Goal: Information Seeking & Learning: Compare options

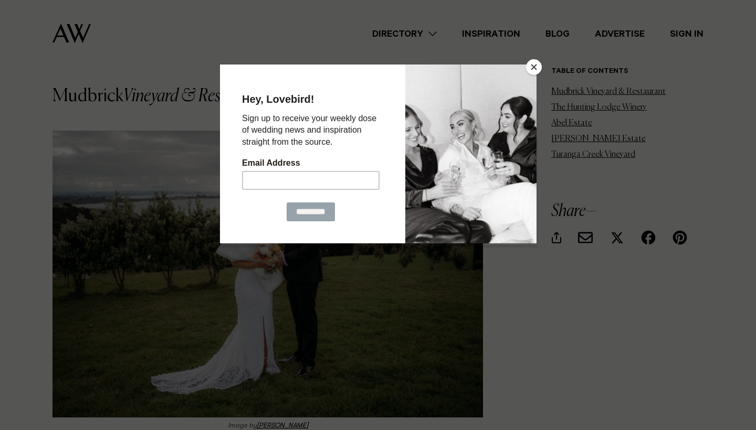
click at [533, 69] on button "Close" at bounding box center [534, 67] width 16 height 16
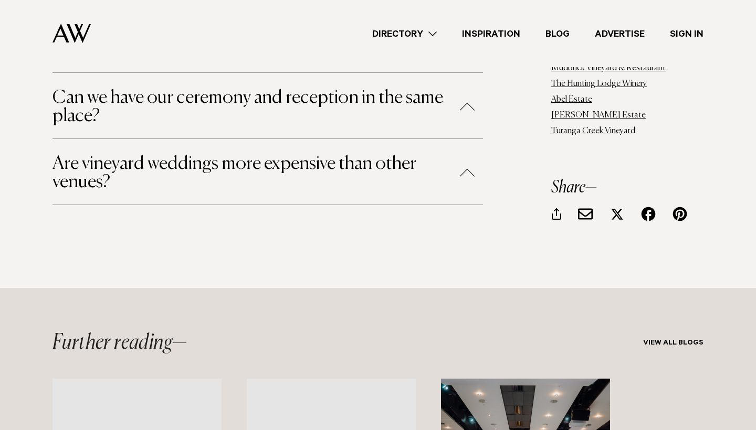
scroll to position [3507, 0]
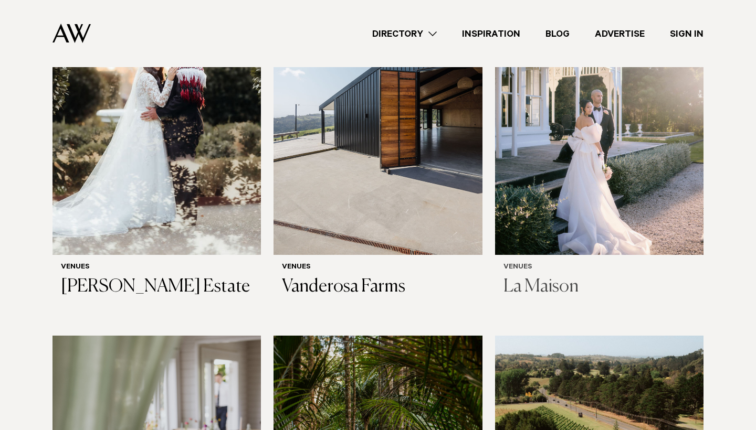
scroll to position [4551, 0]
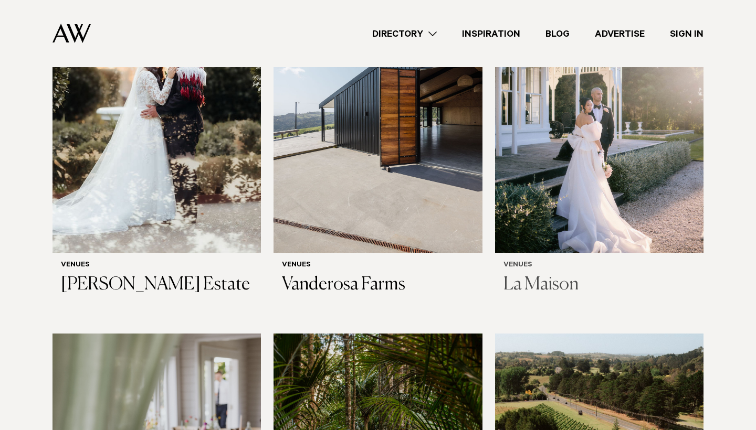
click at [580, 146] on img at bounding box center [599, 113] width 208 height 280
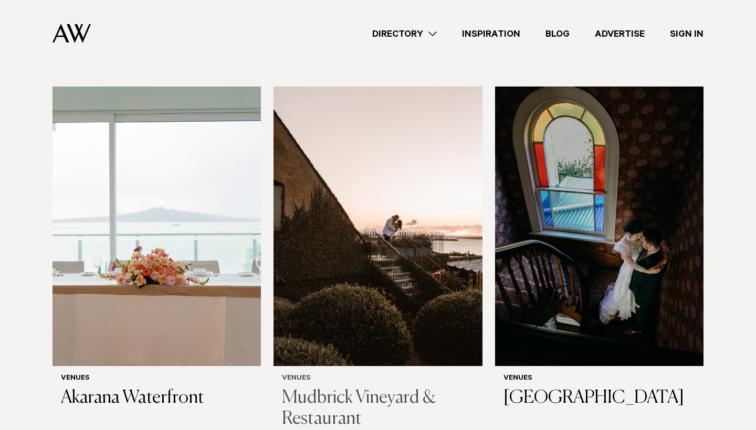
scroll to position [4057, 0]
click at [426, 228] on img at bounding box center [377, 226] width 208 height 280
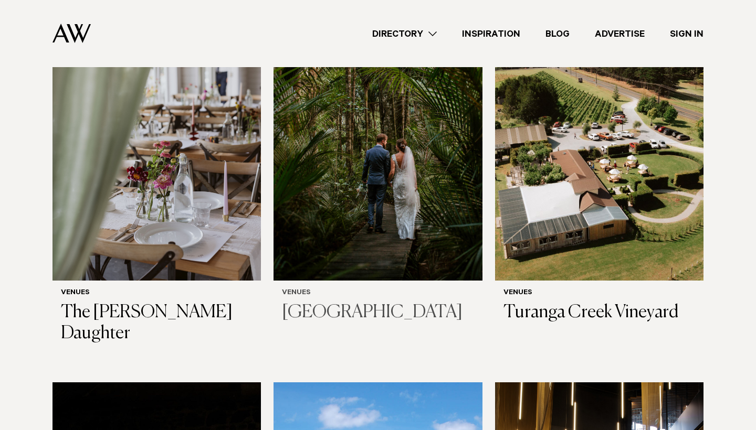
scroll to position [4840, 0]
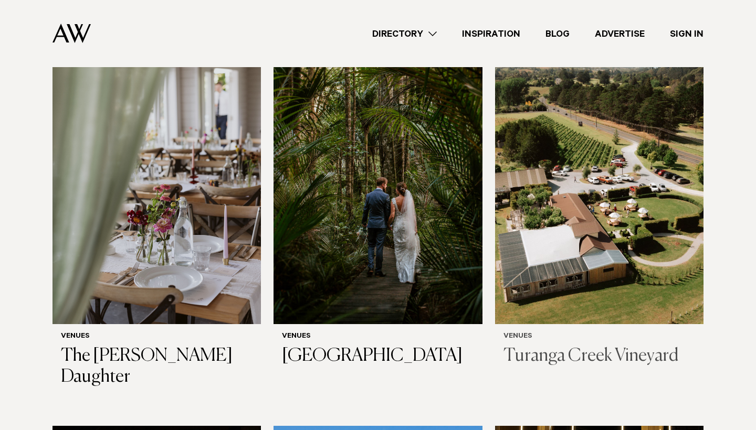
click at [575, 194] on img at bounding box center [599, 185] width 208 height 280
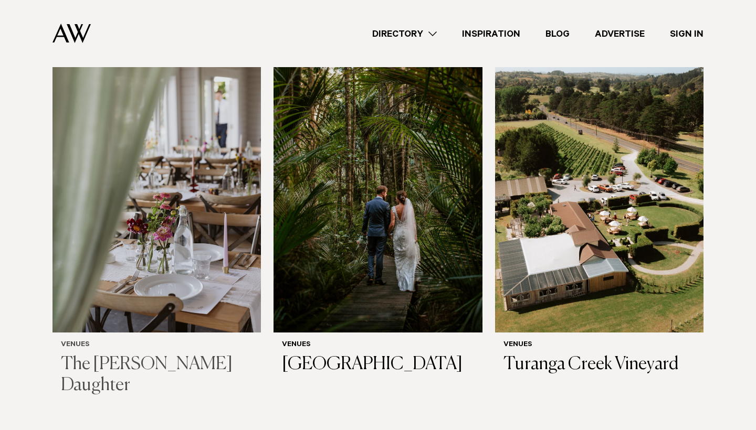
click at [224, 164] on img at bounding box center [156, 193] width 208 height 280
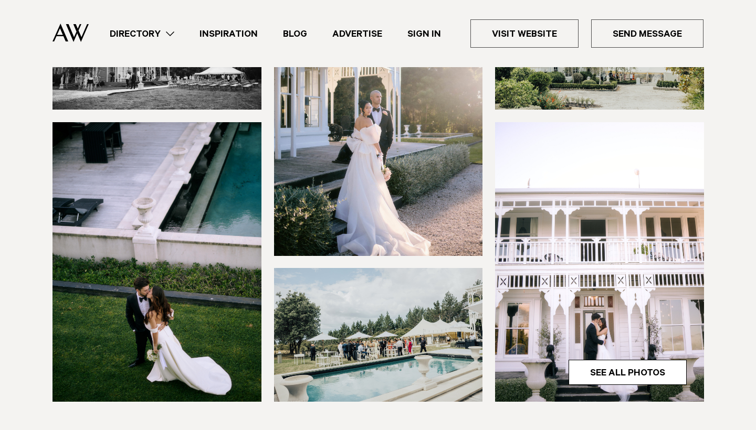
scroll to position [237, 0]
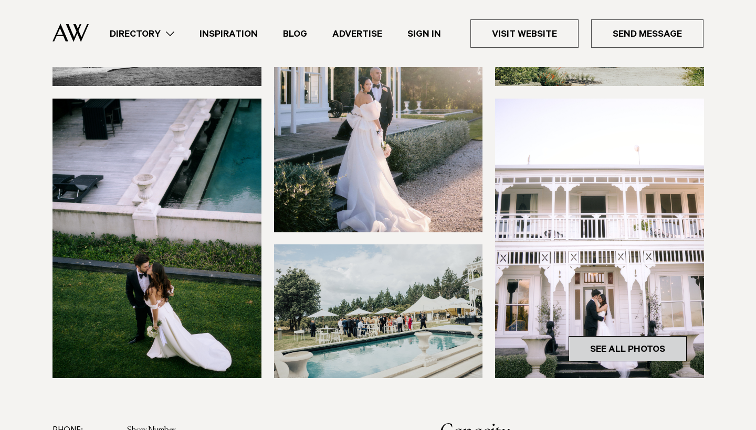
click at [600, 345] on link "See All Photos" at bounding box center [627, 348] width 118 height 25
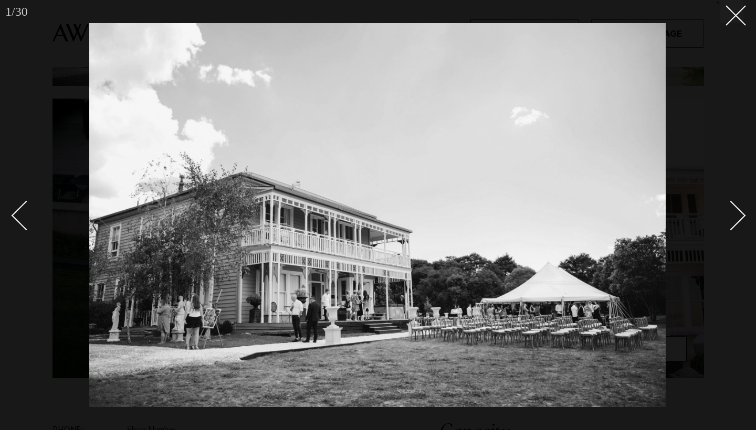
click at [733, 223] on div "Next slide" at bounding box center [731, 216] width 30 height 30
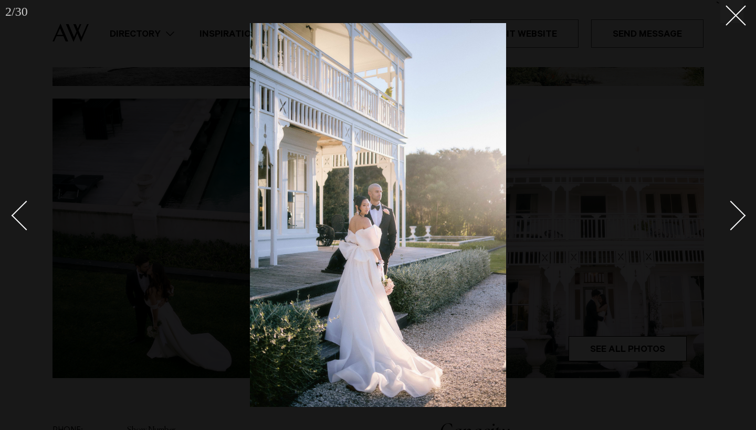
click at [734, 223] on div "Next slide" at bounding box center [731, 216] width 30 height 30
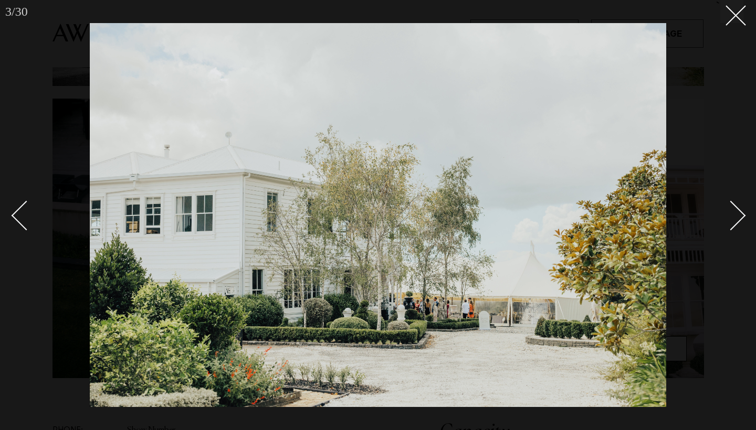
click at [734, 223] on div "Next slide" at bounding box center [731, 216] width 30 height 30
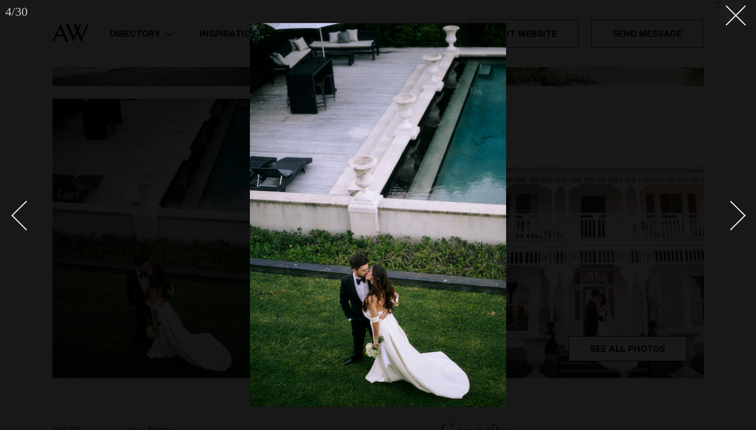
click at [734, 223] on div "Next slide" at bounding box center [731, 216] width 30 height 30
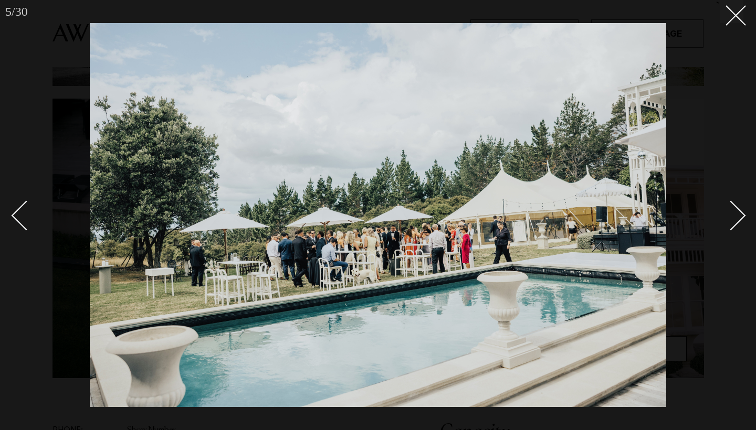
click at [734, 223] on div "Next slide" at bounding box center [731, 216] width 30 height 30
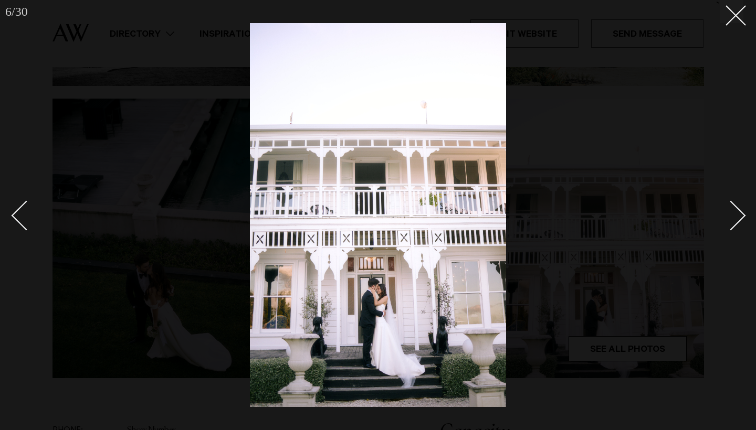
click at [734, 223] on div "Next slide" at bounding box center [731, 216] width 30 height 30
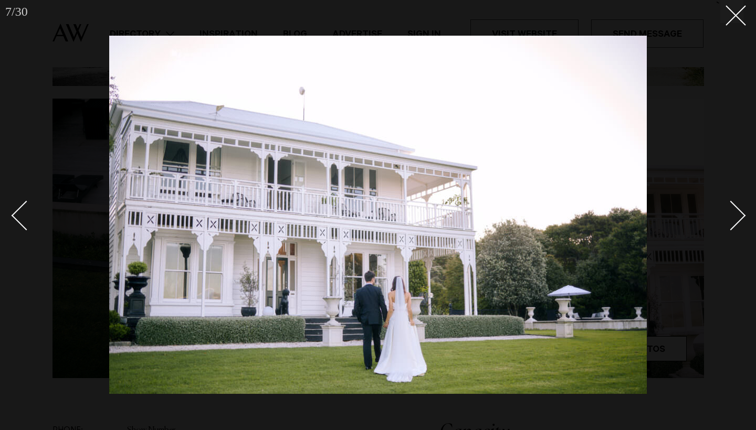
click at [734, 223] on div "Next slide" at bounding box center [731, 216] width 30 height 30
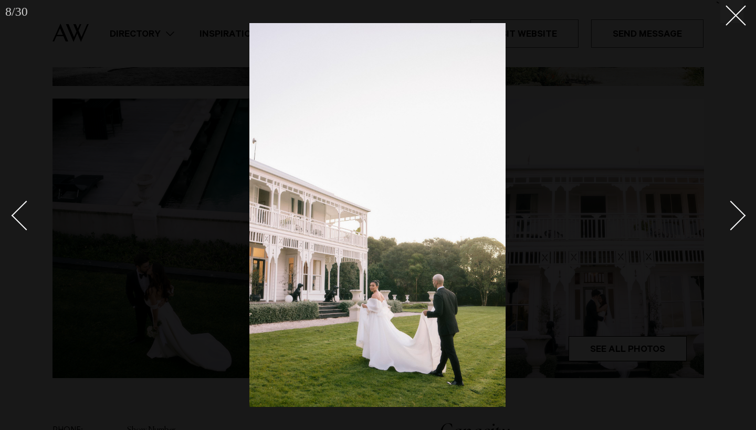
click at [734, 223] on div "Next slide" at bounding box center [731, 216] width 30 height 30
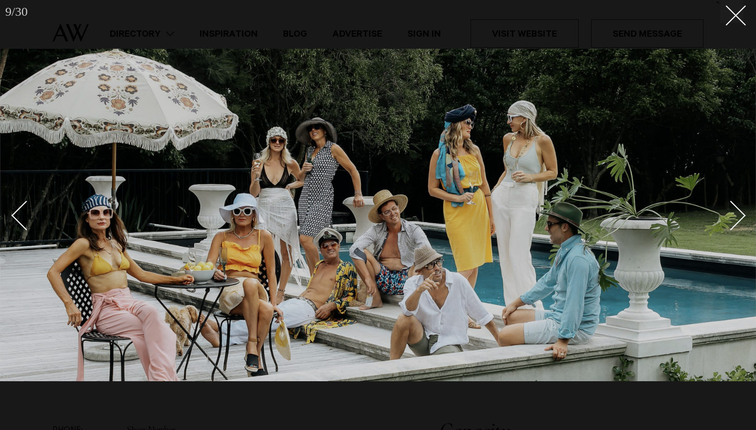
click at [734, 223] on div "Next slide" at bounding box center [731, 216] width 30 height 30
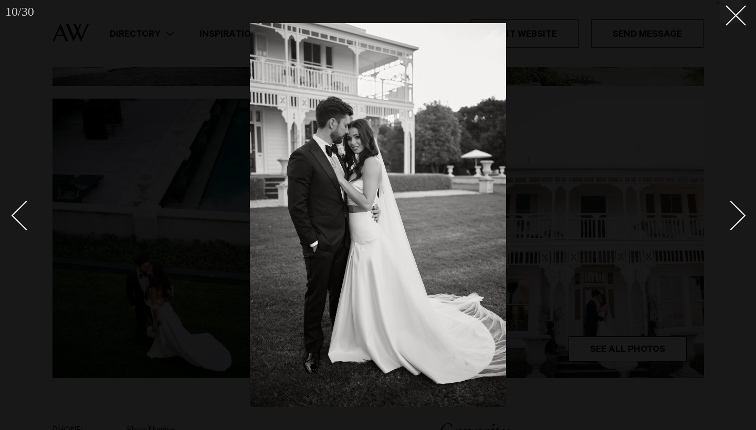
click at [734, 223] on div "Next slide" at bounding box center [731, 216] width 30 height 30
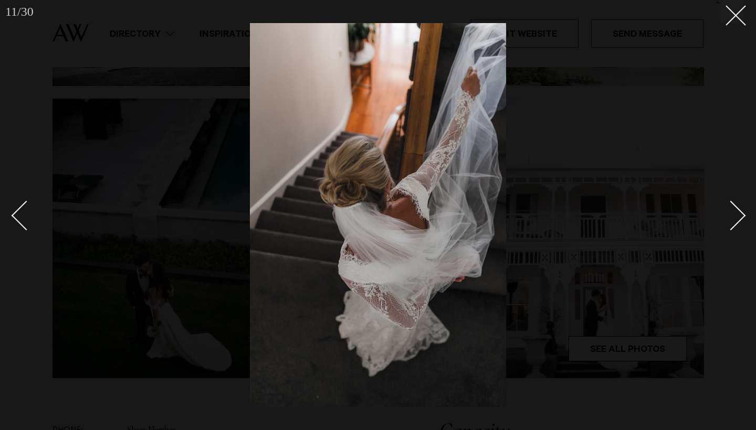
click at [734, 223] on div "Next slide" at bounding box center [731, 216] width 30 height 30
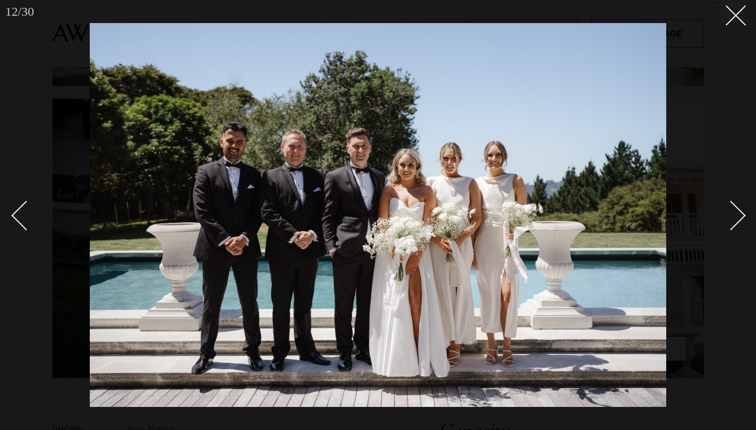
click at [734, 223] on div "Next slide" at bounding box center [731, 216] width 30 height 30
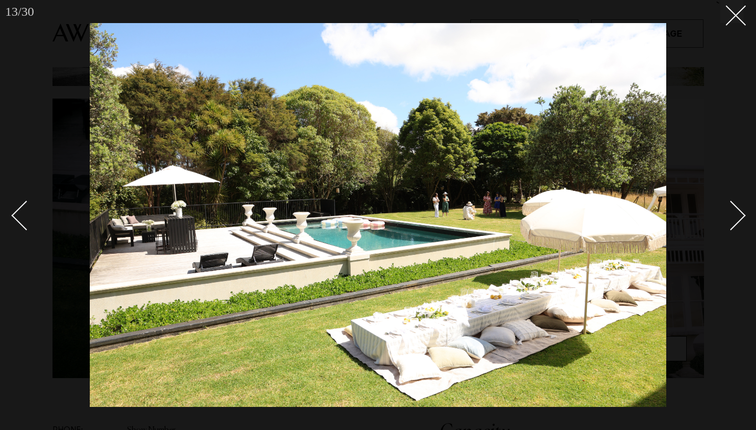
click at [734, 223] on div "Next slide" at bounding box center [731, 216] width 30 height 30
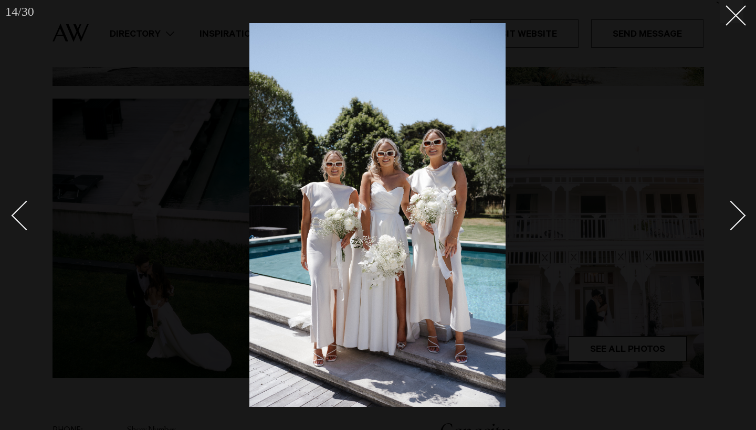
click at [734, 223] on div "Next slide" at bounding box center [731, 216] width 30 height 30
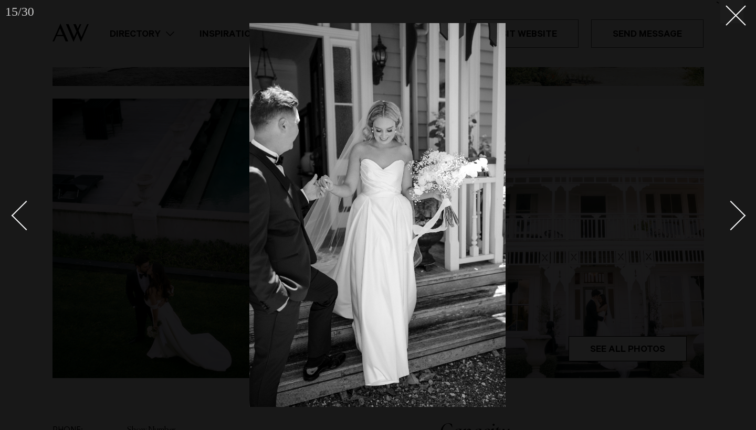
click at [734, 223] on div "Next slide" at bounding box center [731, 216] width 30 height 30
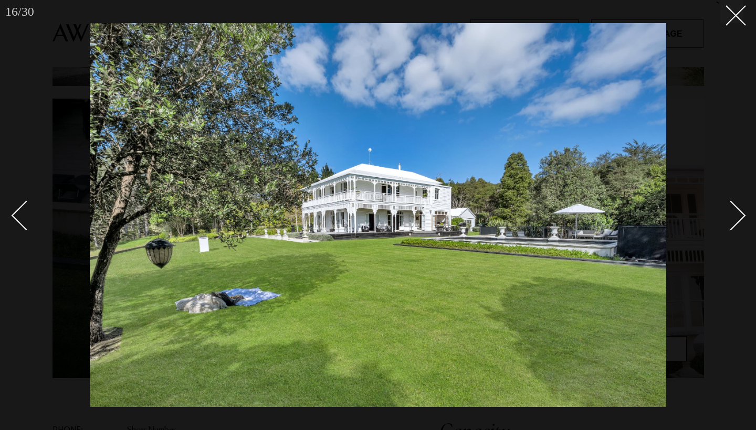
click at [734, 223] on div "Next slide" at bounding box center [731, 216] width 30 height 30
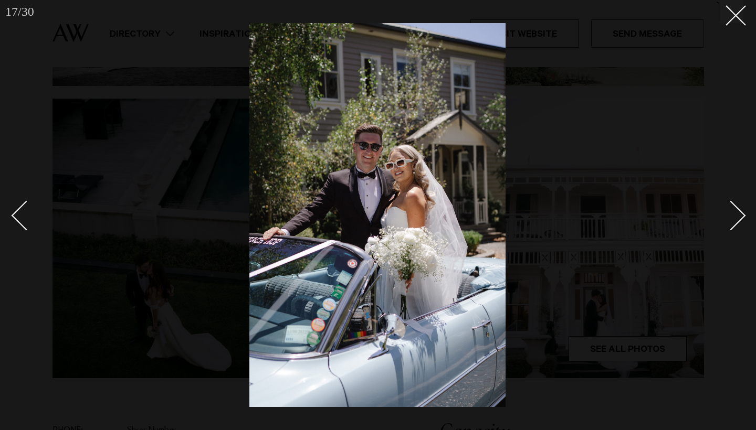
click at [734, 223] on div "Next slide" at bounding box center [731, 216] width 30 height 30
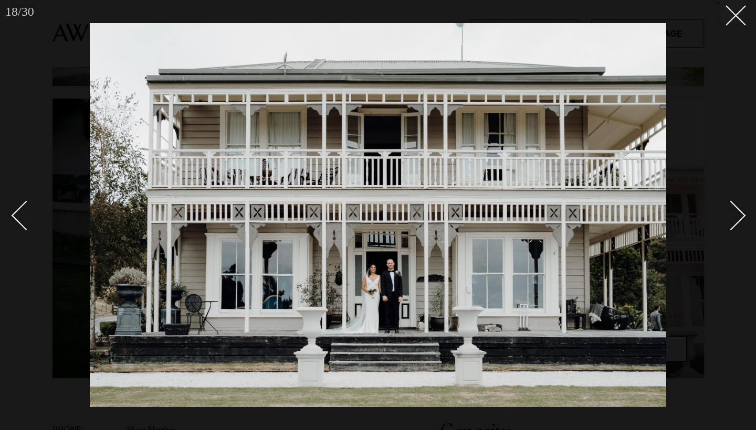
click at [734, 223] on div "Next slide" at bounding box center [731, 216] width 30 height 30
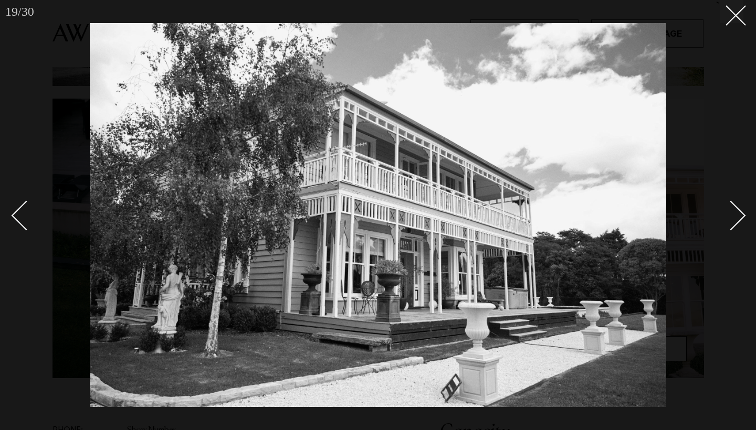
click at [734, 223] on div "Next slide" at bounding box center [731, 216] width 30 height 30
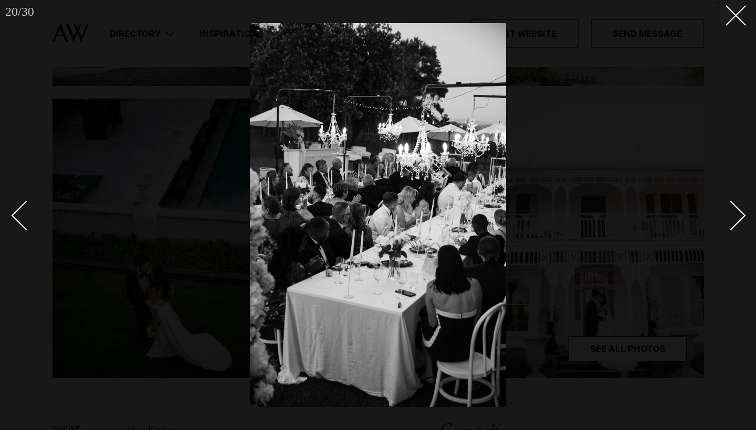
click at [734, 223] on div "Next slide" at bounding box center [731, 216] width 30 height 30
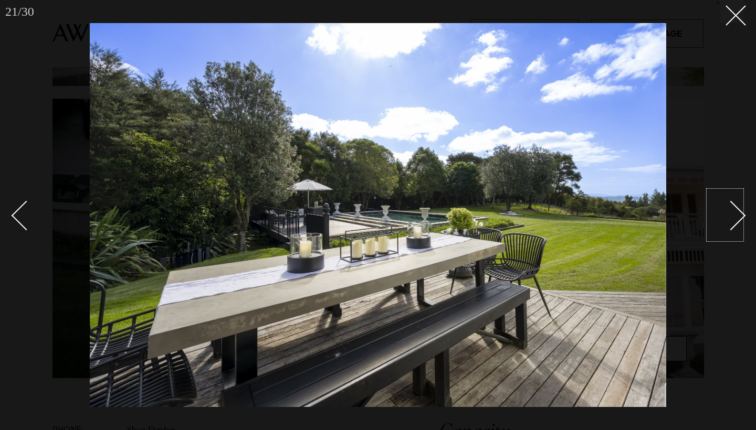
click at [728, 213] on div "Next slide" at bounding box center [731, 216] width 30 height 30
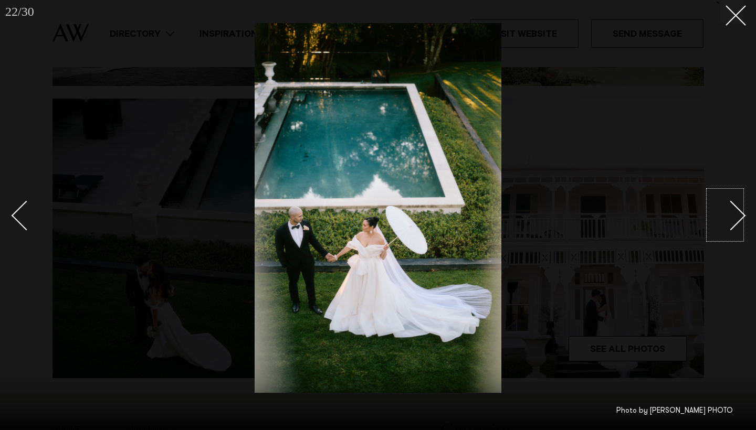
click at [727, 213] on div "Next slide" at bounding box center [731, 216] width 30 height 30
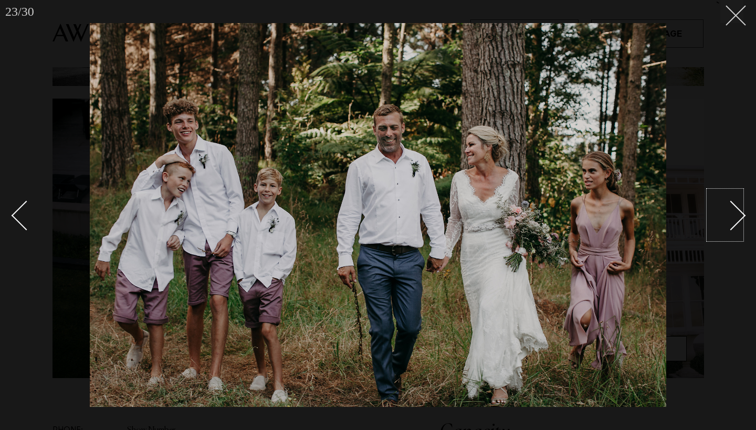
click at [734, 18] on line at bounding box center [735, 15] width 19 height 19
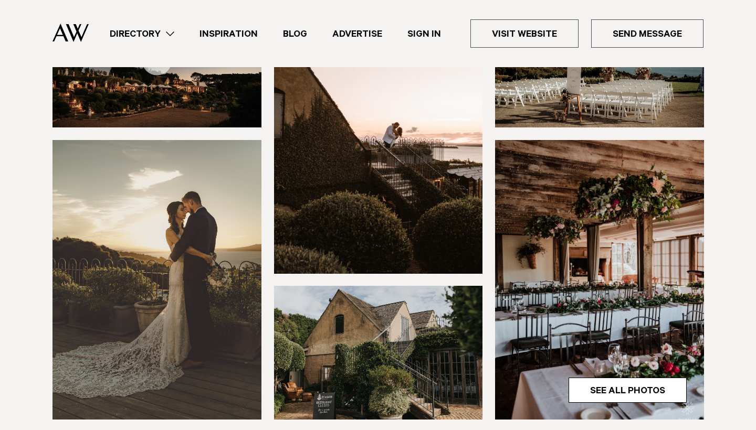
scroll to position [288, 0]
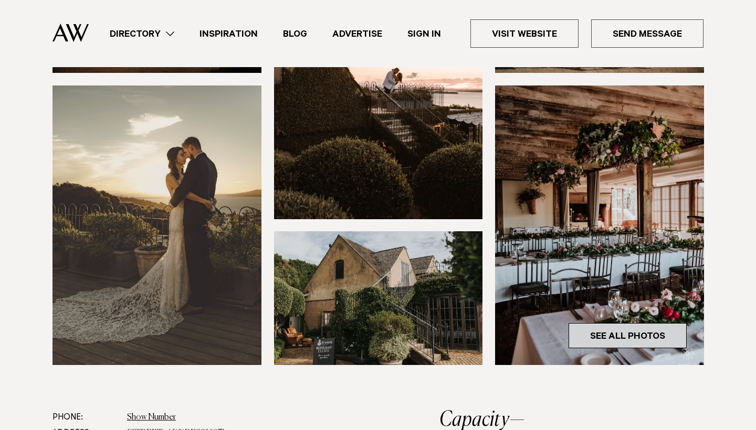
click at [602, 332] on link "See All Photos" at bounding box center [627, 335] width 118 height 25
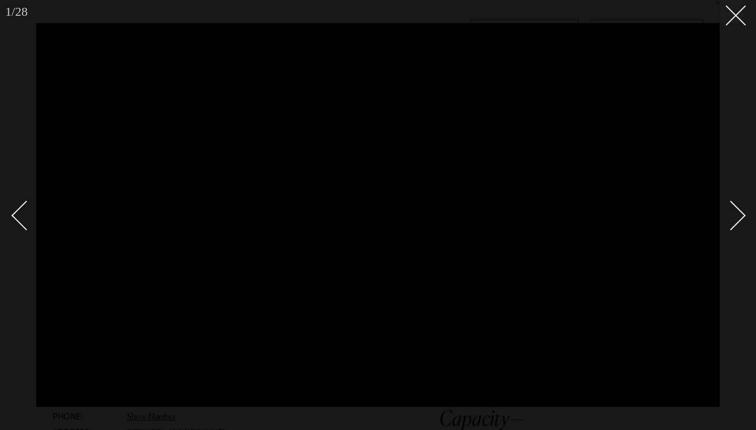
click at [737, 211] on div "Next slide" at bounding box center [731, 216] width 30 height 30
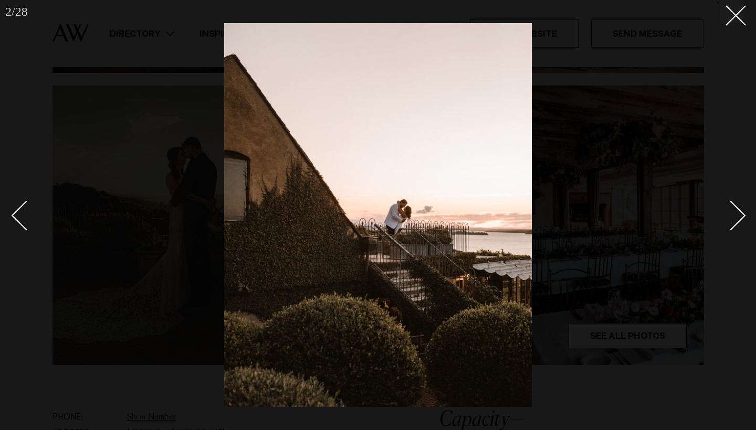
click at [737, 211] on div "Next slide" at bounding box center [731, 216] width 30 height 30
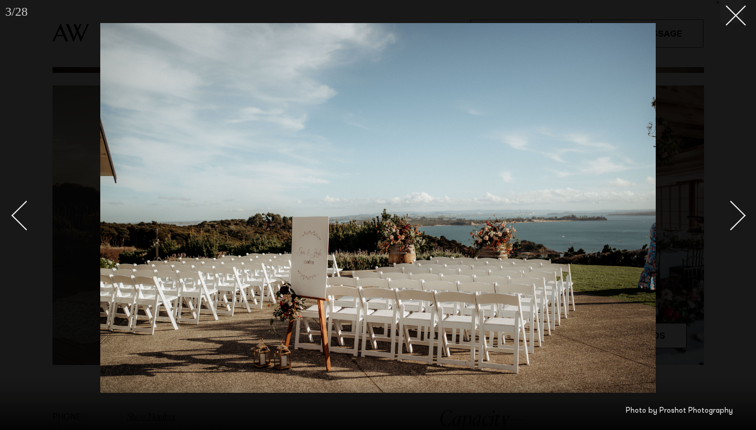
click at [737, 211] on div "Next slide" at bounding box center [731, 216] width 30 height 30
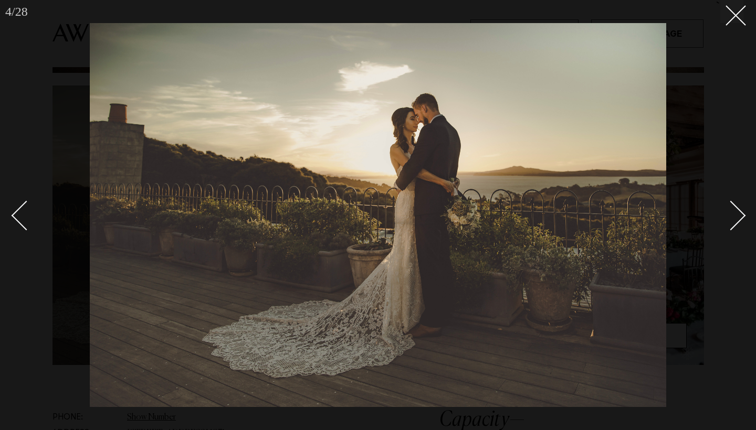
click at [738, 211] on div "Next slide" at bounding box center [731, 216] width 30 height 30
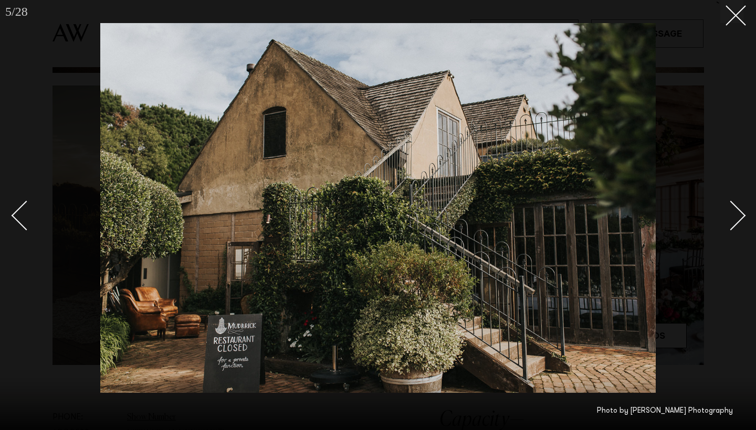
click at [738, 211] on div "Next slide" at bounding box center [731, 216] width 30 height 30
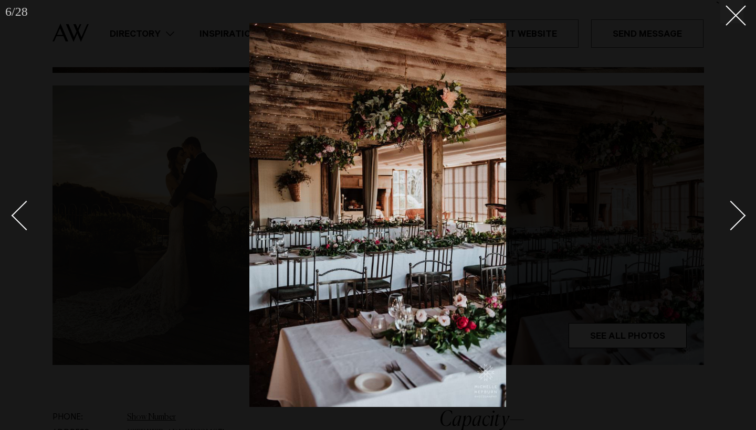
click at [738, 211] on div "Next slide" at bounding box center [731, 216] width 30 height 30
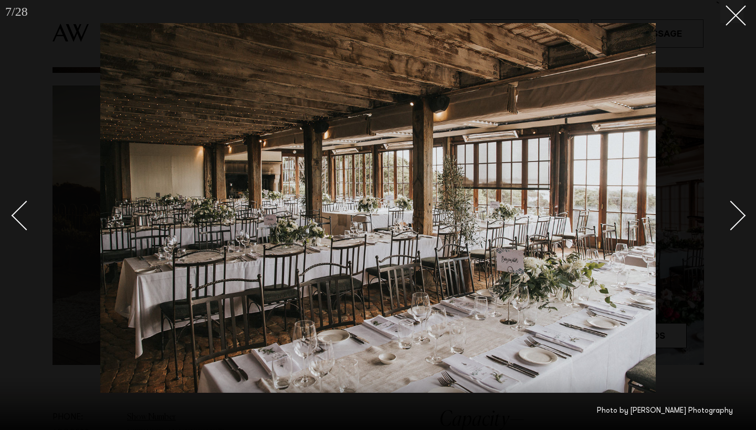
click at [738, 211] on div "Next slide" at bounding box center [731, 216] width 30 height 30
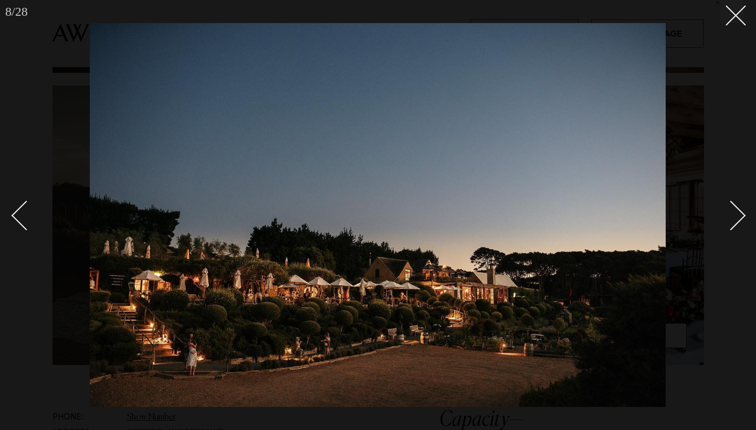
click at [738, 211] on div "Next slide" at bounding box center [731, 216] width 30 height 30
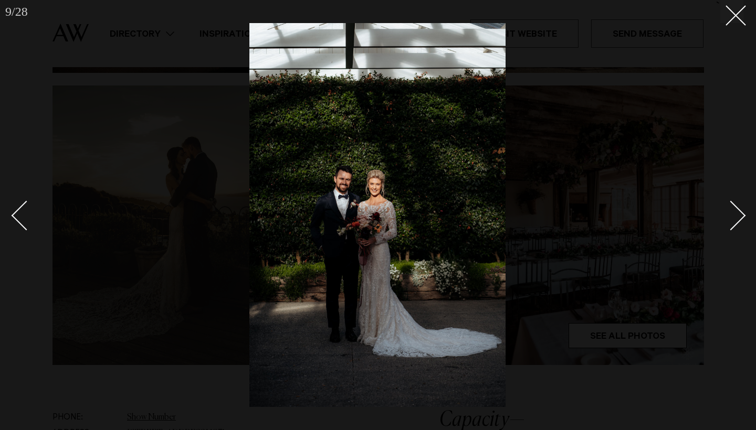
click at [738, 211] on div "Next slide" at bounding box center [731, 216] width 30 height 30
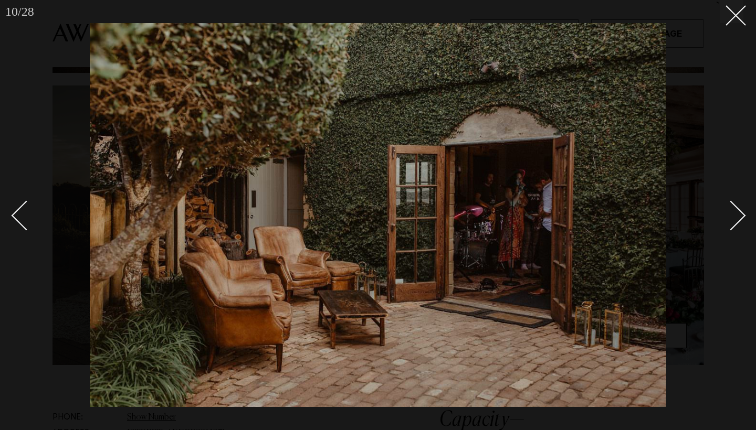
click at [738, 211] on div "Next slide" at bounding box center [731, 216] width 30 height 30
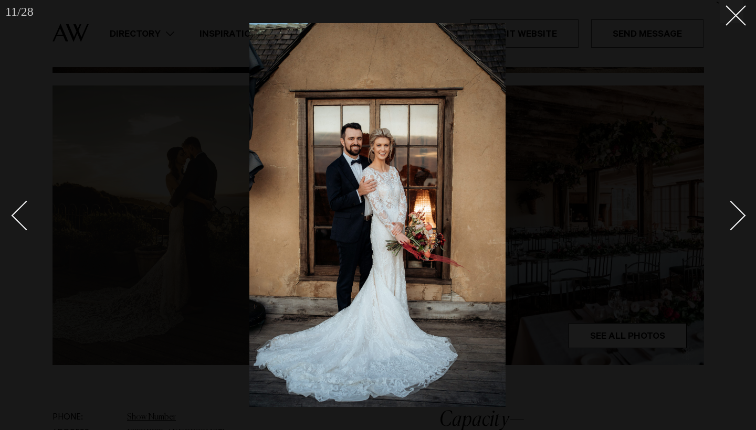
click at [738, 211] on div "Next slide" at bounding box center [731, 216] width 30 height 30
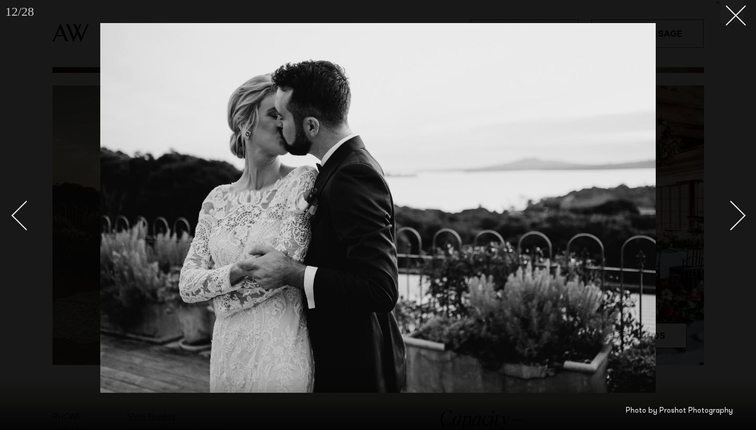
click at [738, 211] on div "Next slide" at bounding box center [731, 216] width 30 height 30
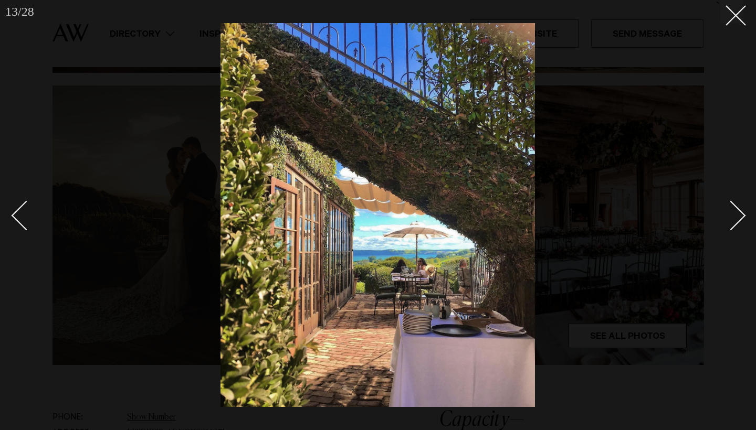
click at [738, 211] on div "Next slide" at bounding box center [731, 216] width 30 height 30
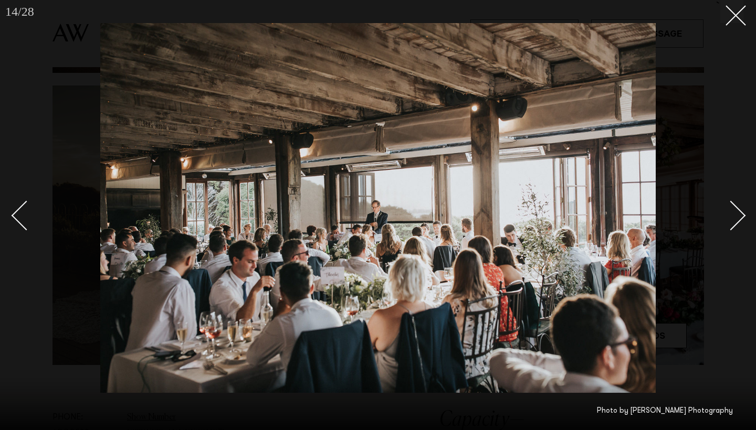
click at [738, 211] on div "Next slide" at bounding box center [731, 216] width 30 height 30
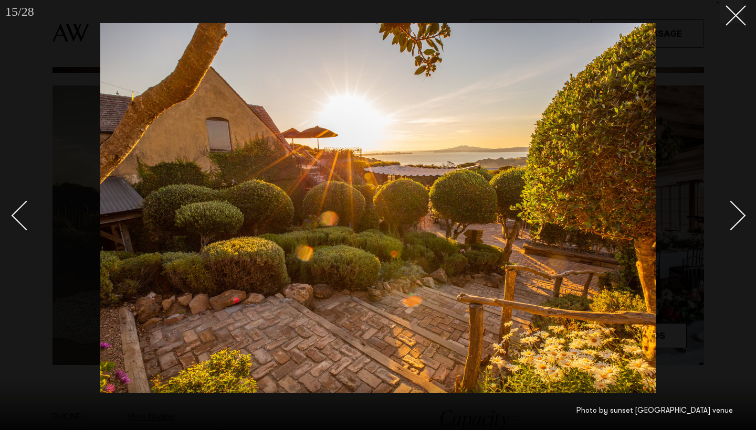
click at [750, 20] on div at bounding box center [378, 215] width 756 height 430
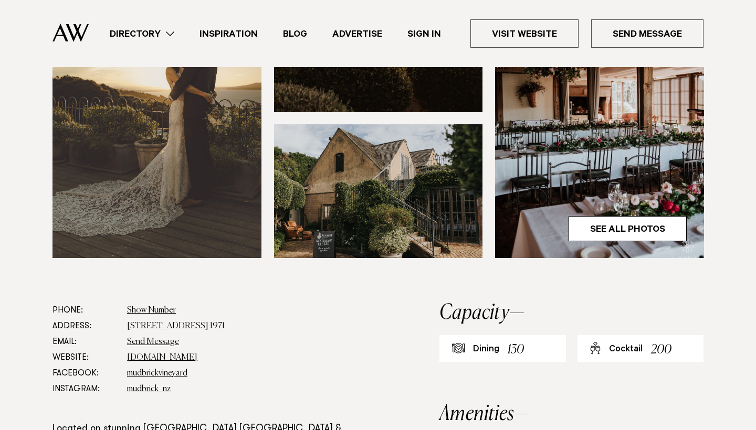
scroll to position [735, 0]
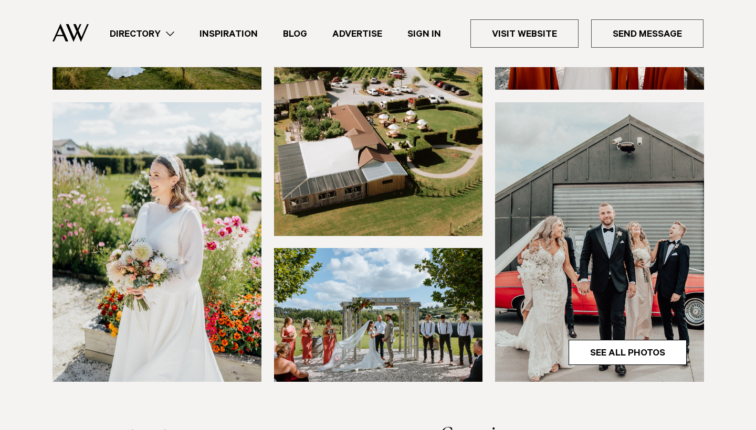
scroll to position [240, 0]
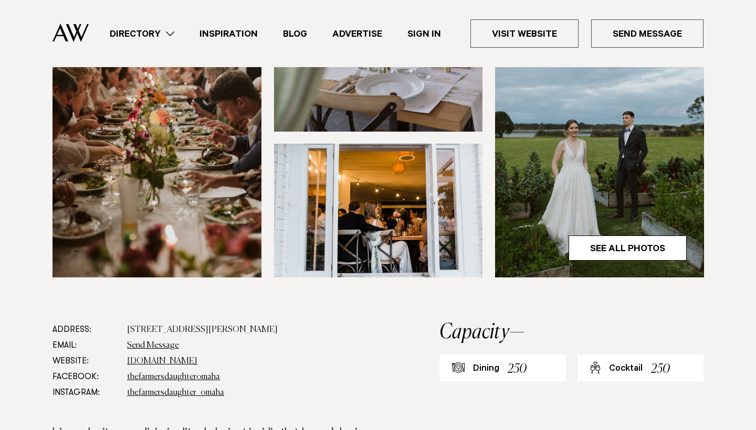
scroll to position [384, 0]
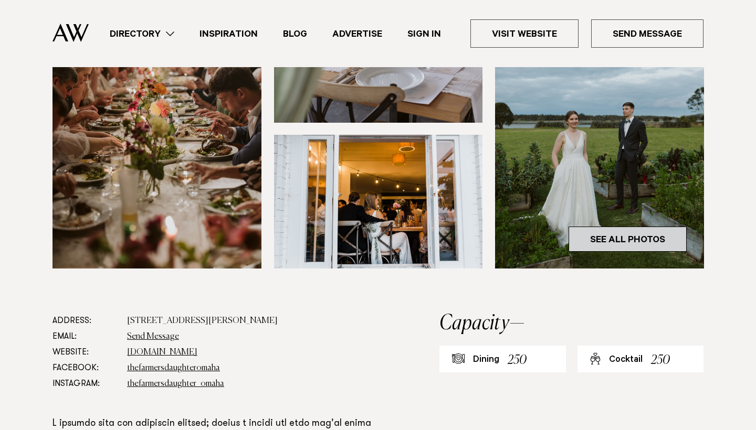
click at [586, 227] on link "See All Photos" at bounding box center [627, 239] width 118 height 25
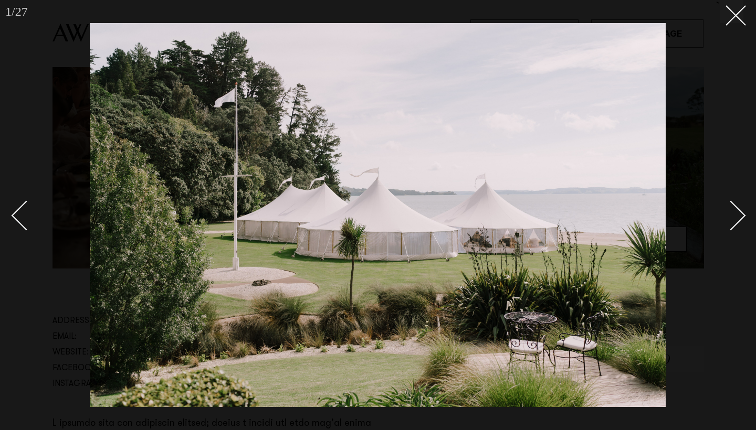
click at [738, 212] on div "Next slide" at bounding box center [731, 216] width 30 height 30
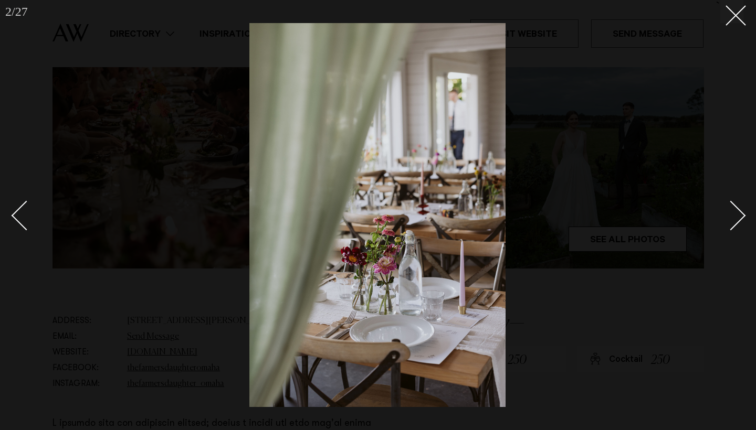
click at [739, 212] on div "Next slide" at bounding box center [731, 216] width 30 height 30
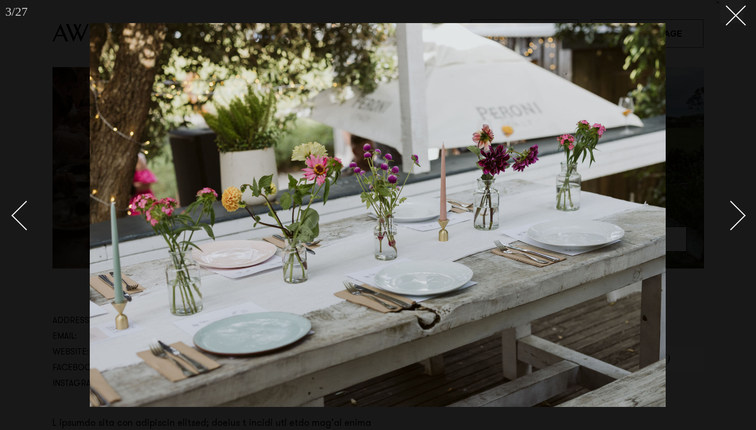
click at [739, 212] on div "Next slide" at bounding box center [731, 216] width 30 height 30
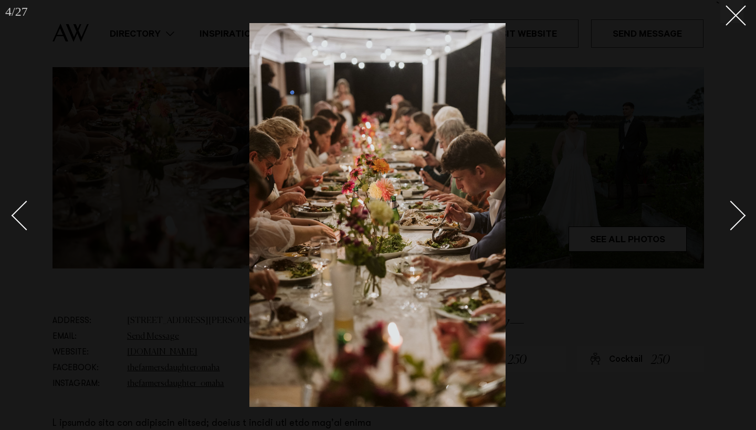
click at [739, 212] on div "Next slide" at bounding box center [731, 216] width 30 height 30
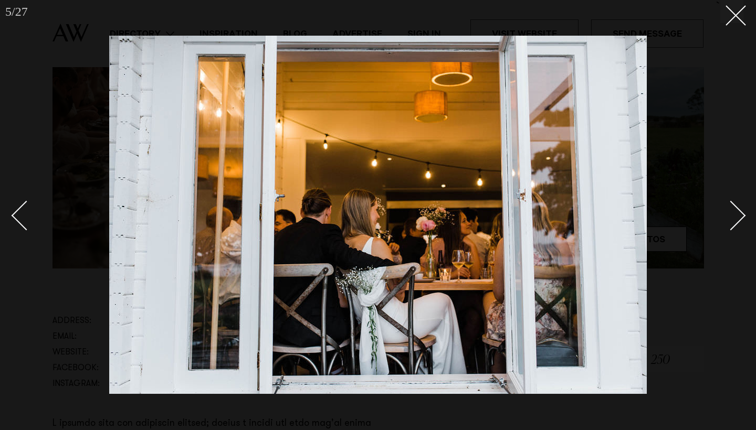
click at [739, 212] on div "Next slide" at bounding box center [731, 216] width 30 height 30
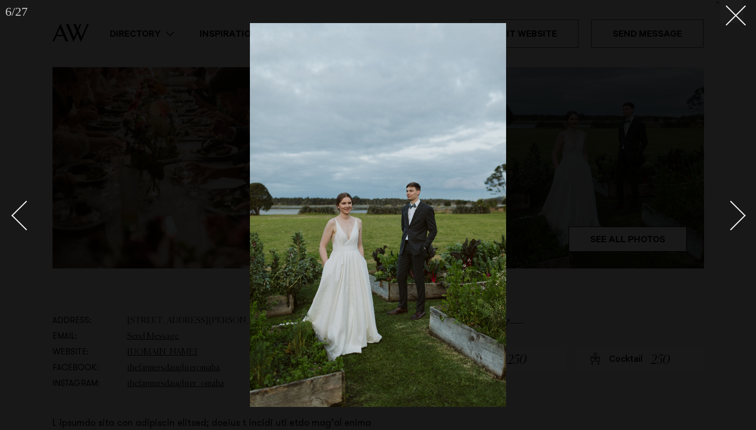
click at [739, 212] on div "Next slide" at bounding box center [731, 216] width 30 height 30
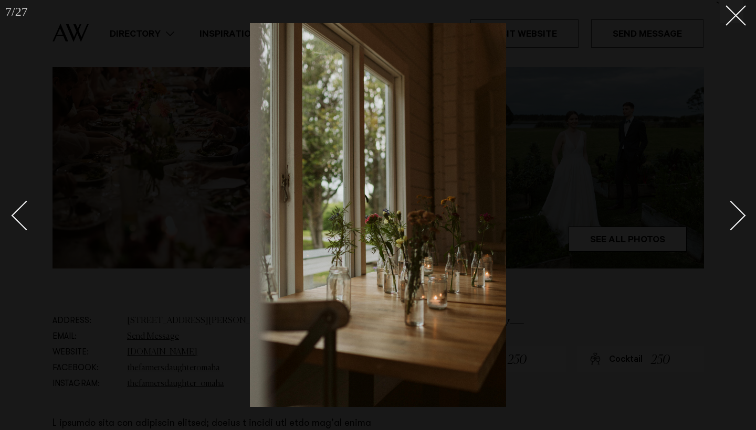
click at [739, 212] on div "Next slide" at bounding box center [731, 216] width 30 height 30
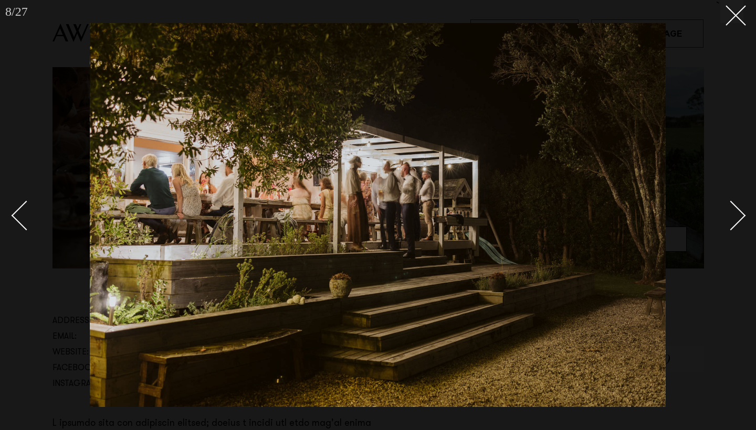
click at [739, 212] on div "Next slide" at bounding box center [731, 216] width 30 height 30
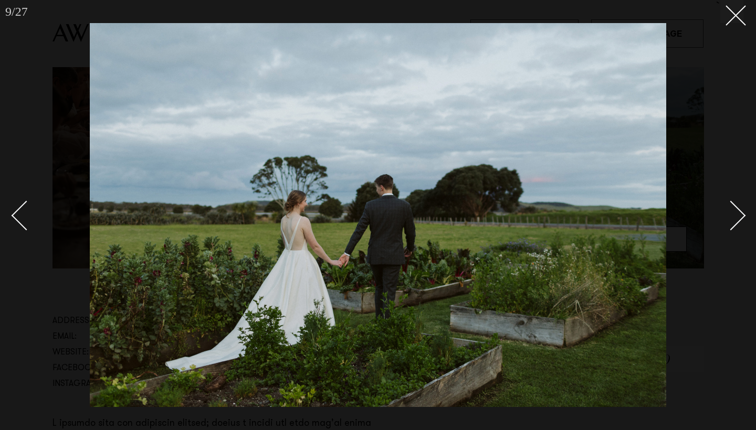
click at [739, 212] on div "Next slide" at bounding box center [731, 216] width 30 height 30
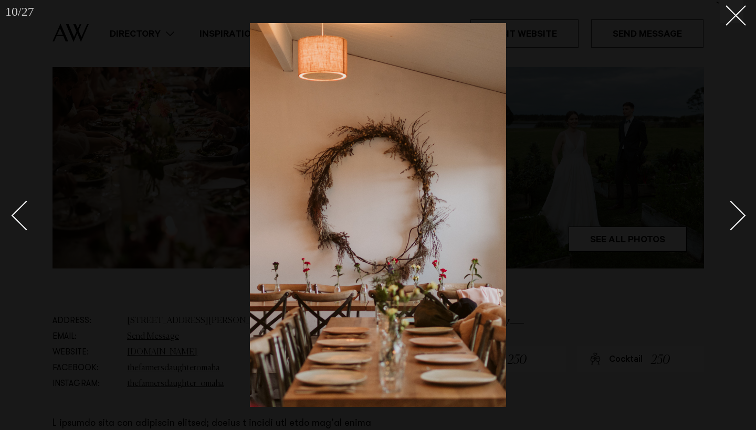
click at [739, 212] on div "Next slide" at bounding box center [731, 216] width 30 height 30
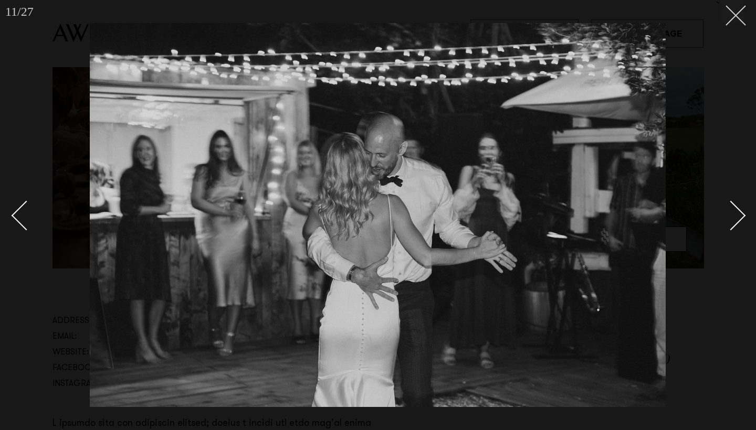
click at [735, 22] on button at bounding box center [731, 11] width 23 height 23
